Goal: Transaction & Acquisition: Purchase product/service

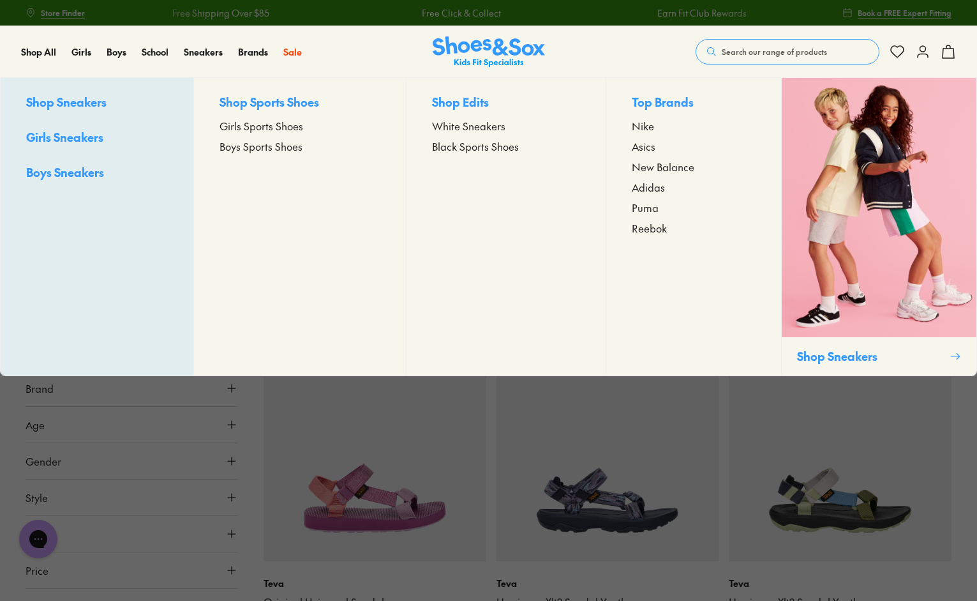
click at [254, 127] on span "Girls Sports Shoes" at bounding box center [262, 125] width 84 height 15
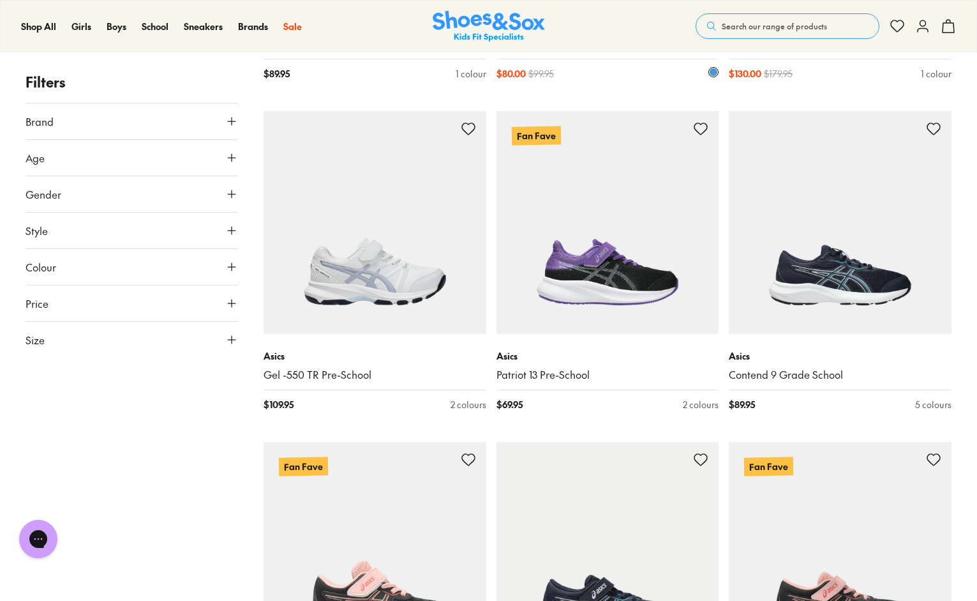
scroll to position [1914, 0]
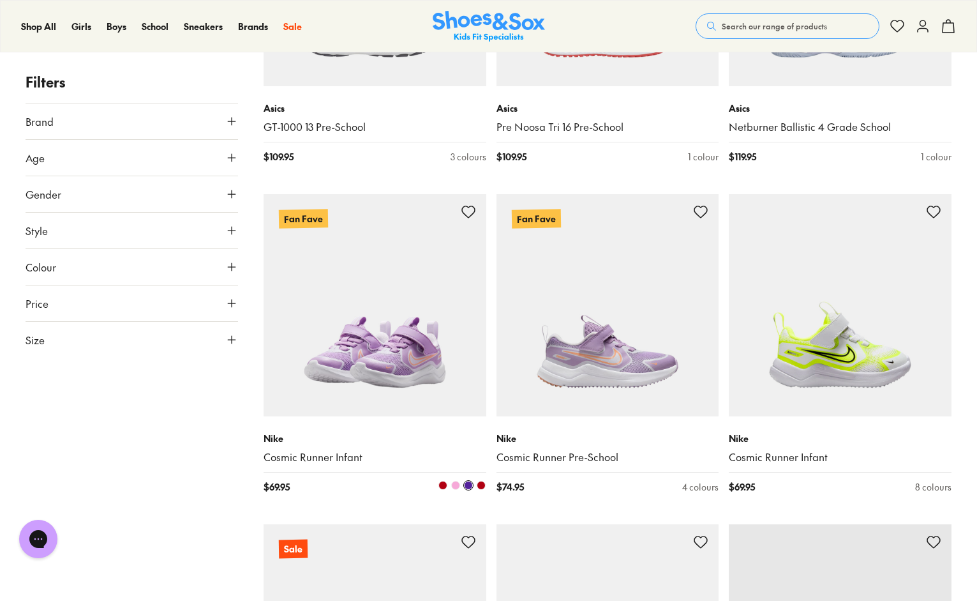
scroll to position [3382, 0]
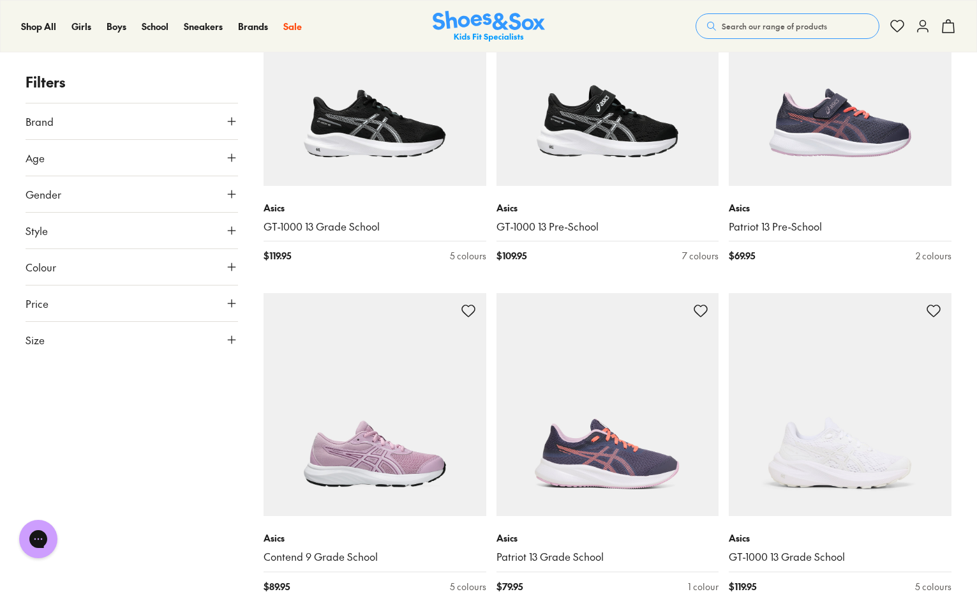
scroll to position [6892, 0]
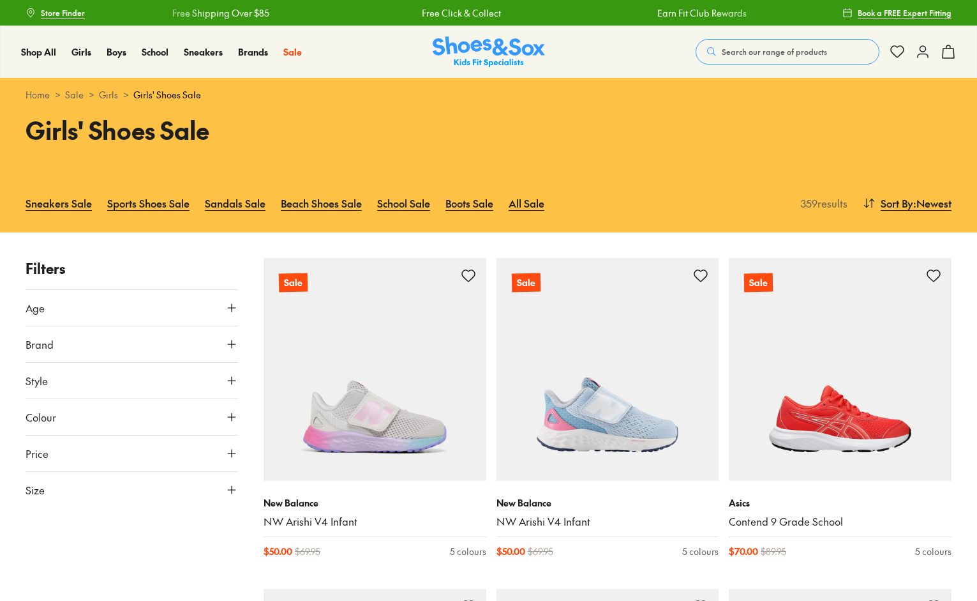
drag, startPoint x: 68, startPoint y: 489, endPoint x: 65, endPoint y: 483, distance: 6.9
click at [67, 489] on button "Size" at bounding box center [132, 490] width 213 height 36
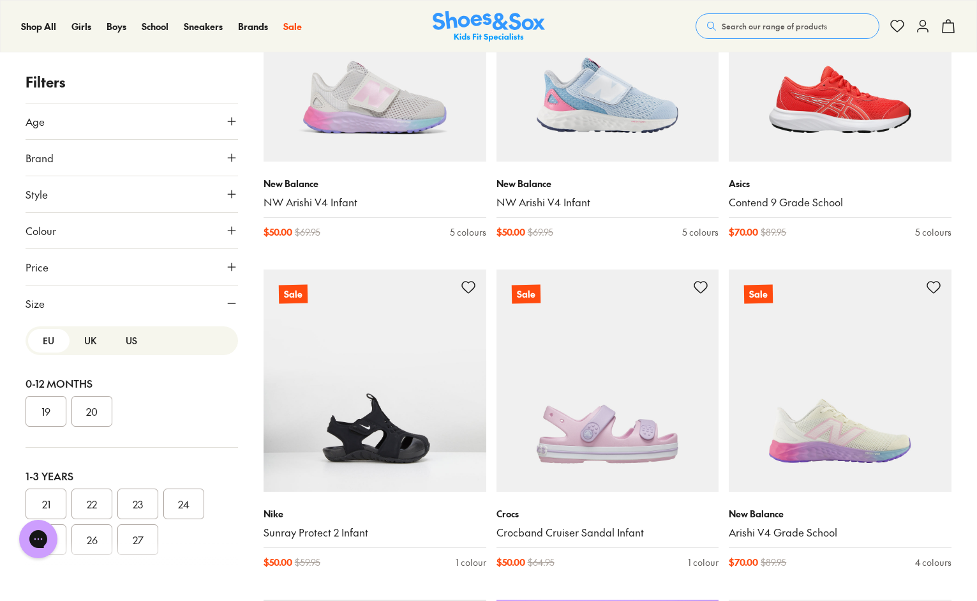
click at [95, 334] on button "UK" at bounding box center [90, 341] width 41 height 24
click at [130, 336] on button "US" at bounding box center [131, 341] width 41 height 24
click at [91, 339] on button "UK" at bounding box center [90, 341] width 41 height 24
click at [130, 339] on button "US" at bounding box center [131, 341] width 41 height 24
click at [96, 342] on button "UK" at bounding box center [90, 341] width 41 height 24
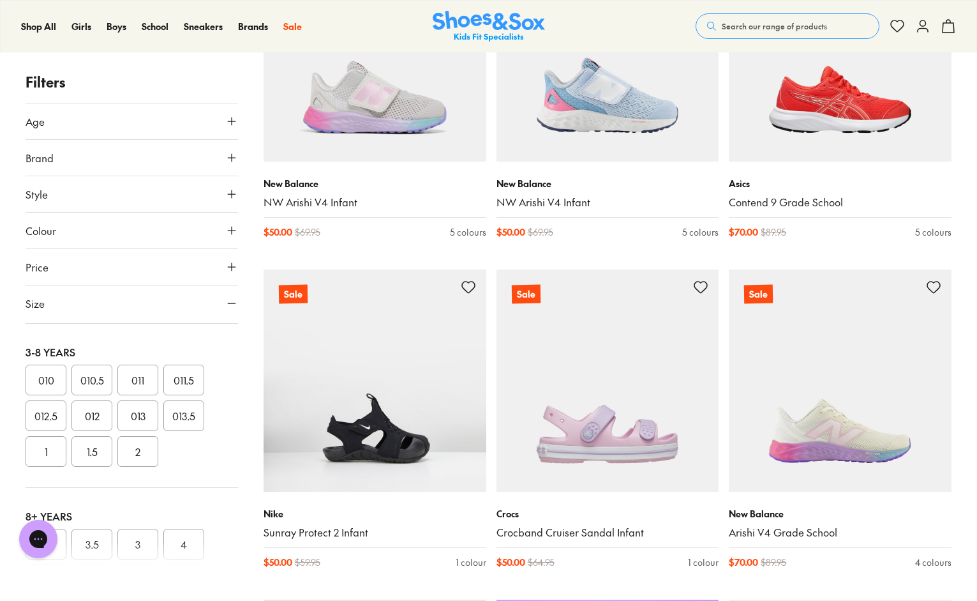
scroll to position [255, 0]
click at [124, 489] on button "2" at bounding box center [137, 483] width 41 height 31
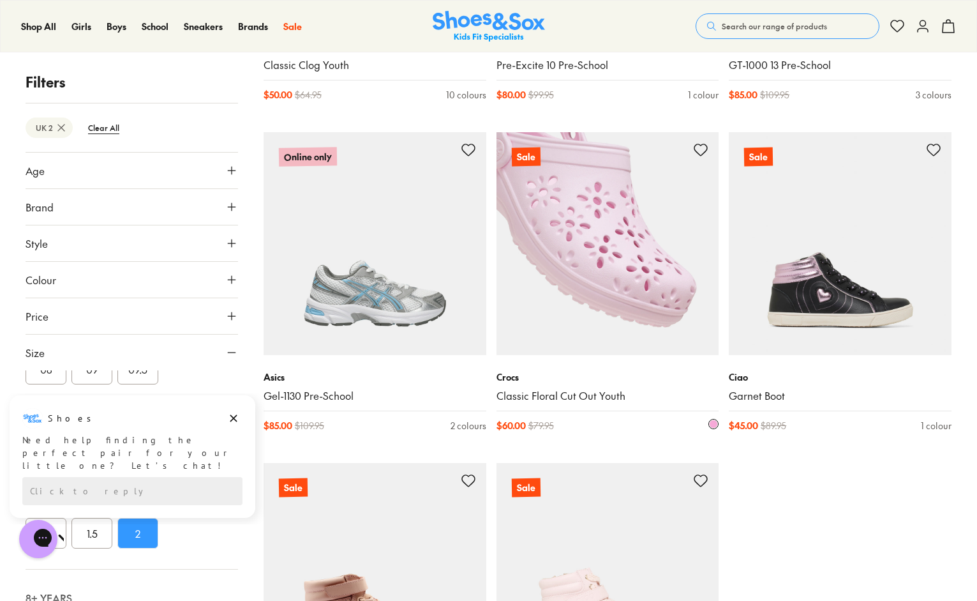
scroll to position [3104, 0]
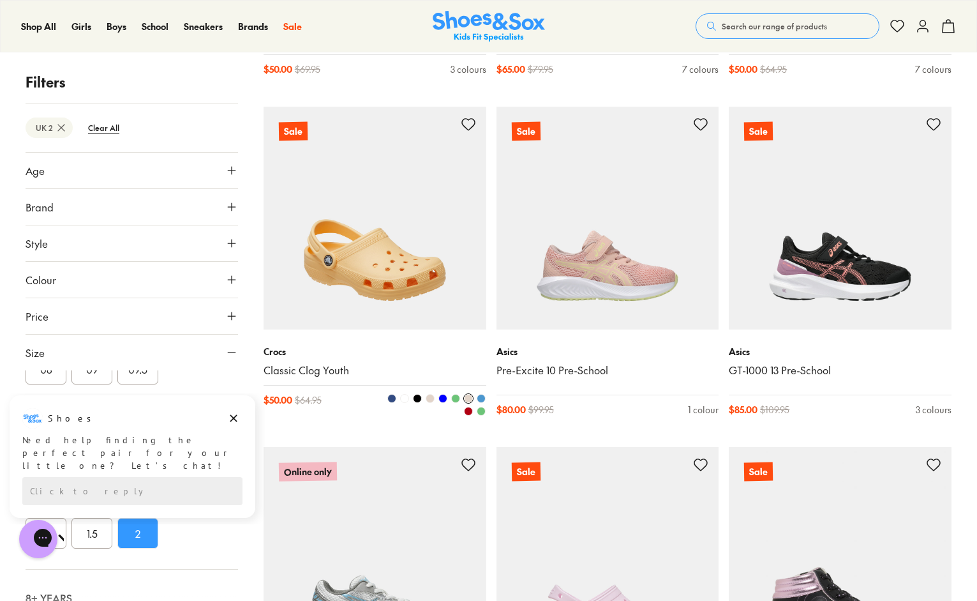
scroll to position [2785, 0]
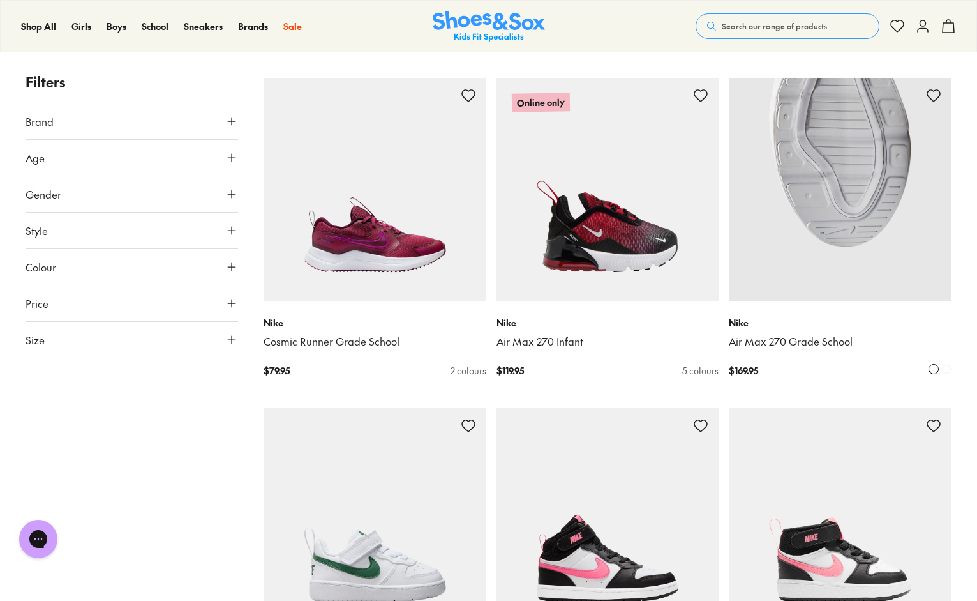
scroll to position [2425, 0]
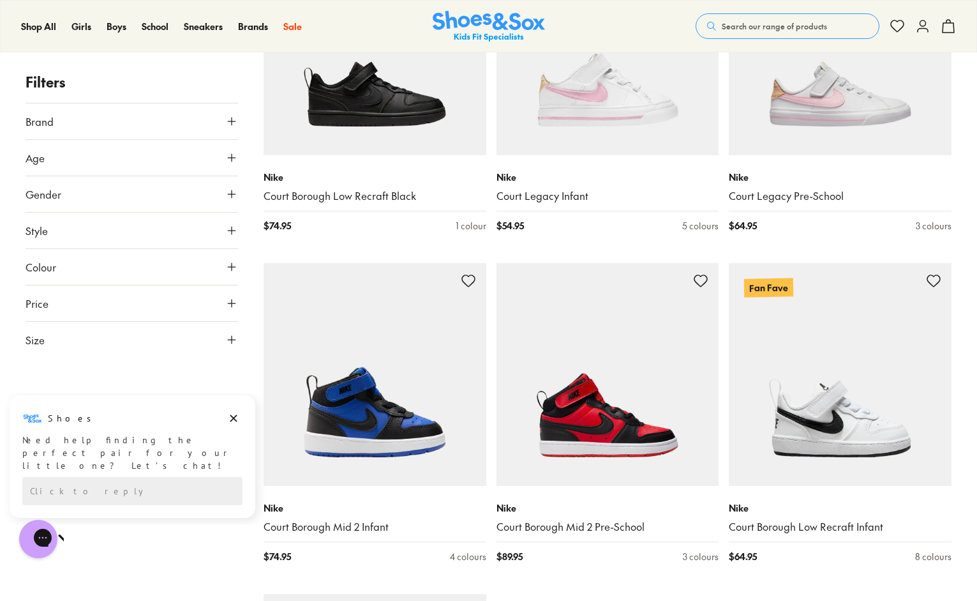
scroll to position [6637, 0]
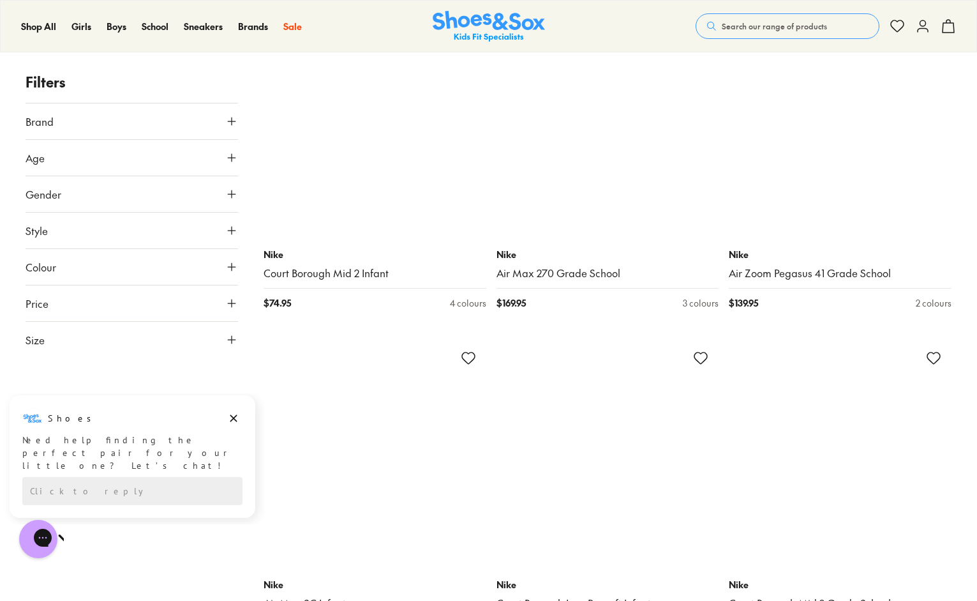
scroll to position [9445, 0]
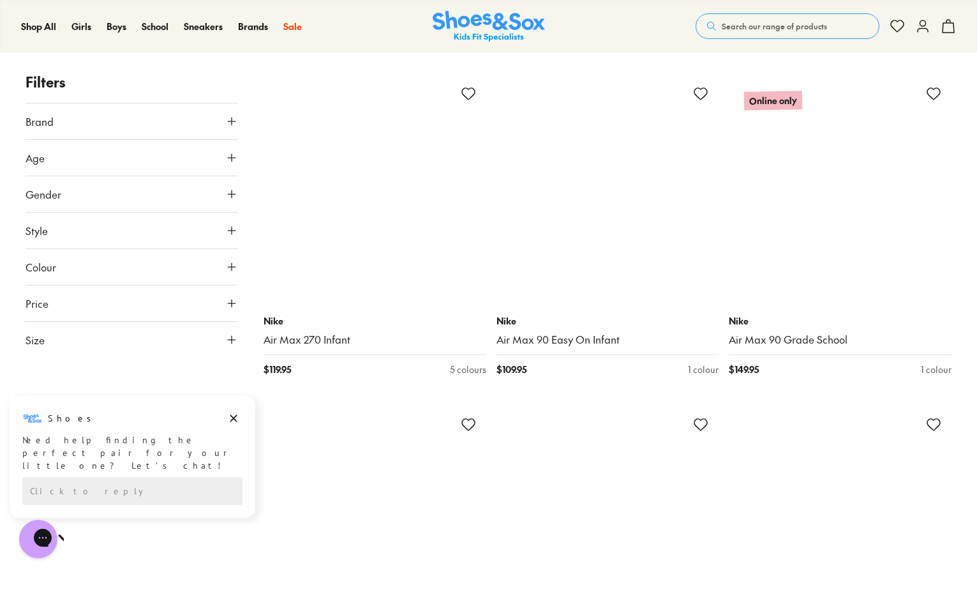
scroll to position [12763, 0]
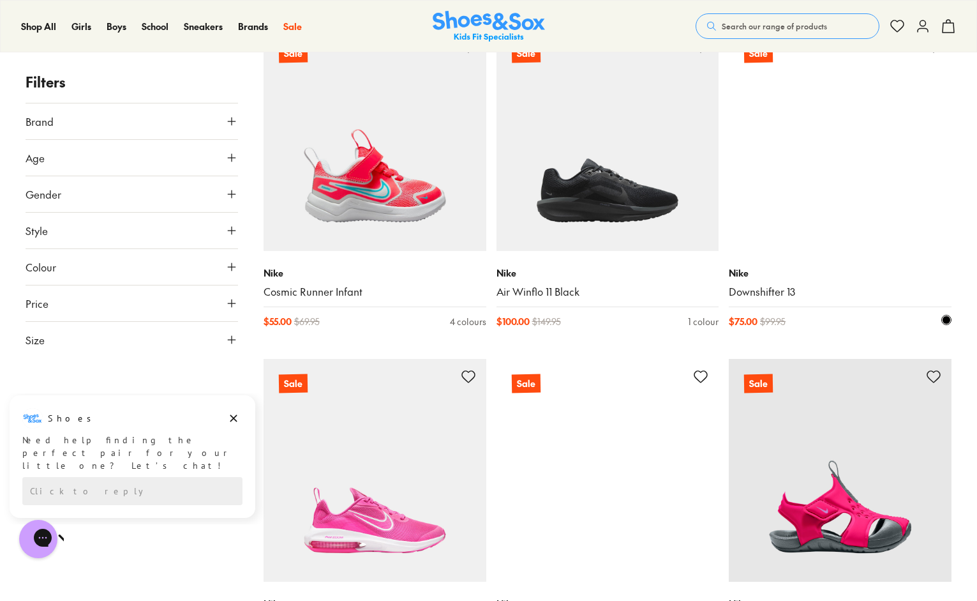
scroll to position [15571, 0]
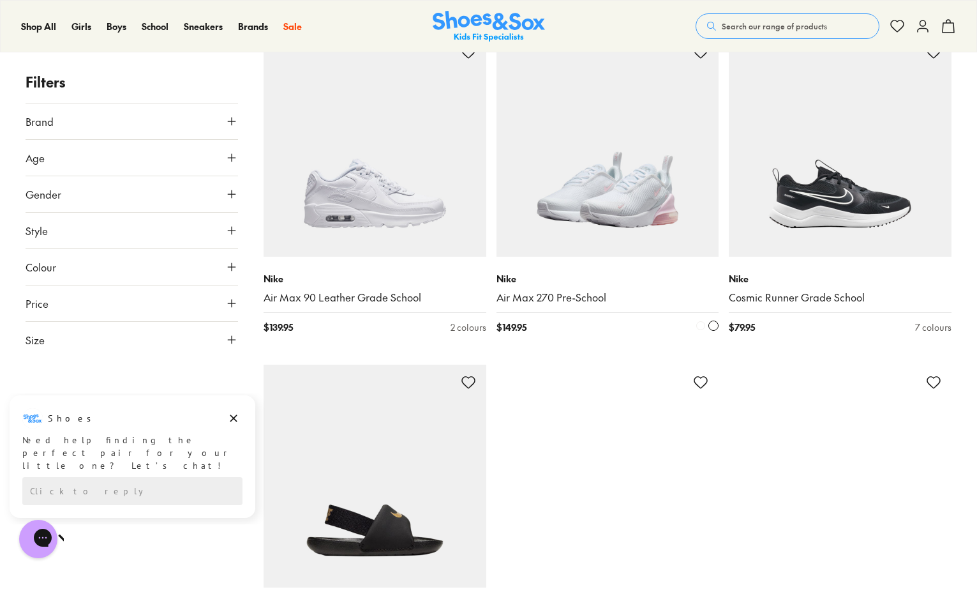
scroll to position [17422, 0]
